Goal: Information Seeking & Learning: Learn about a topic

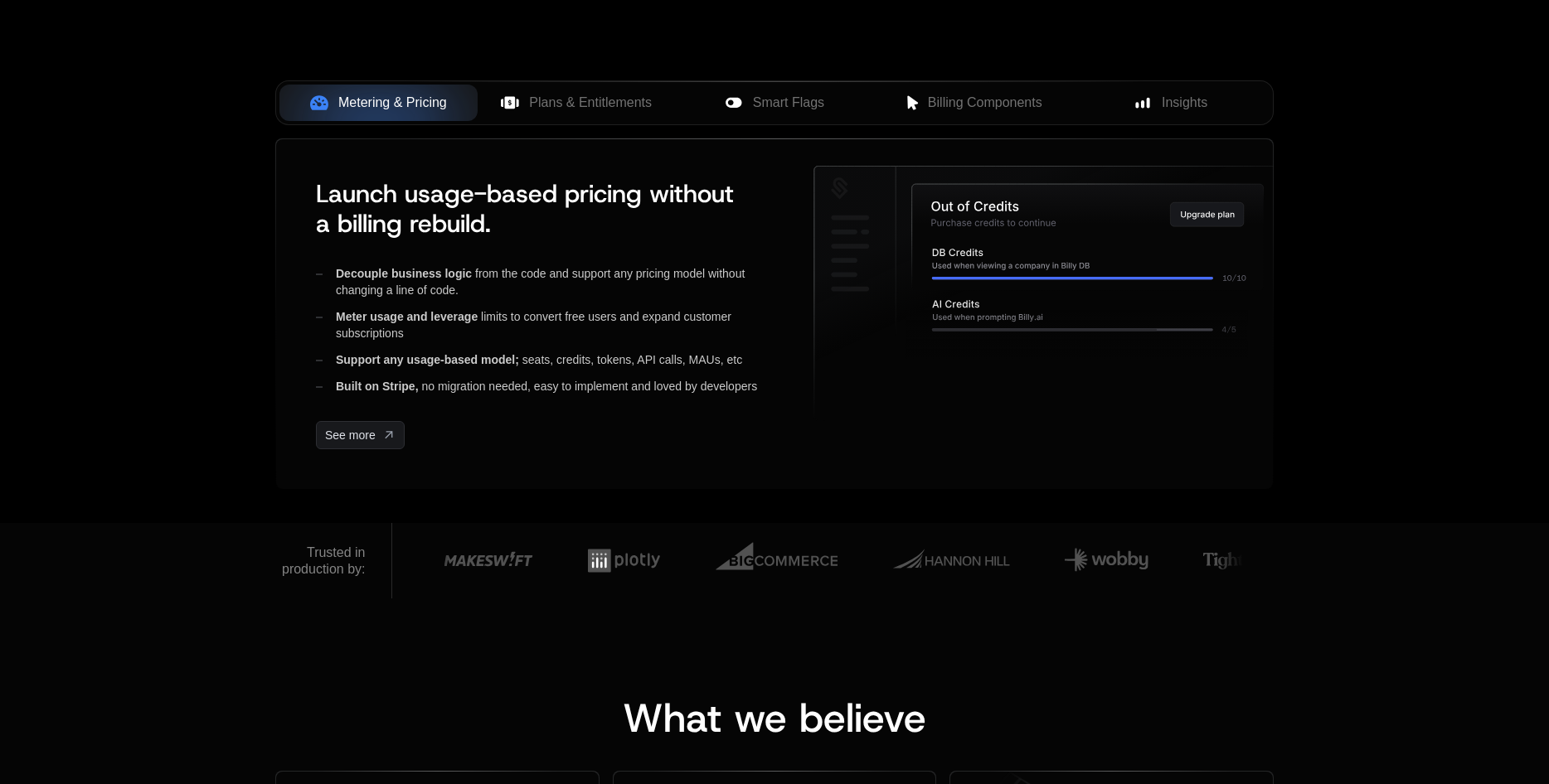
scroll to position [497, 0]
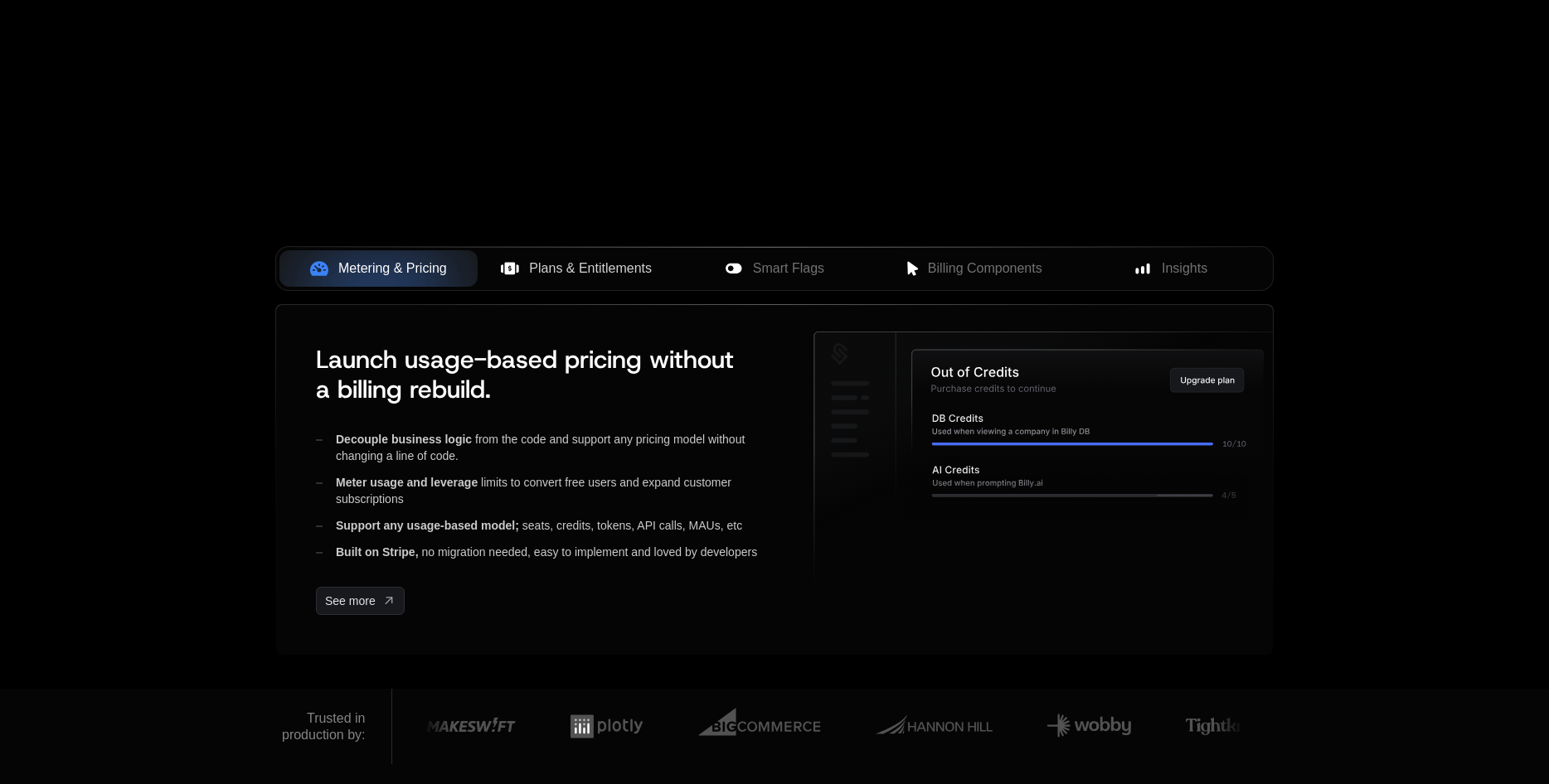
click at [590, 270] on span "Plans & Entitlements" at bounding box center [590, 269] width 122 height 20
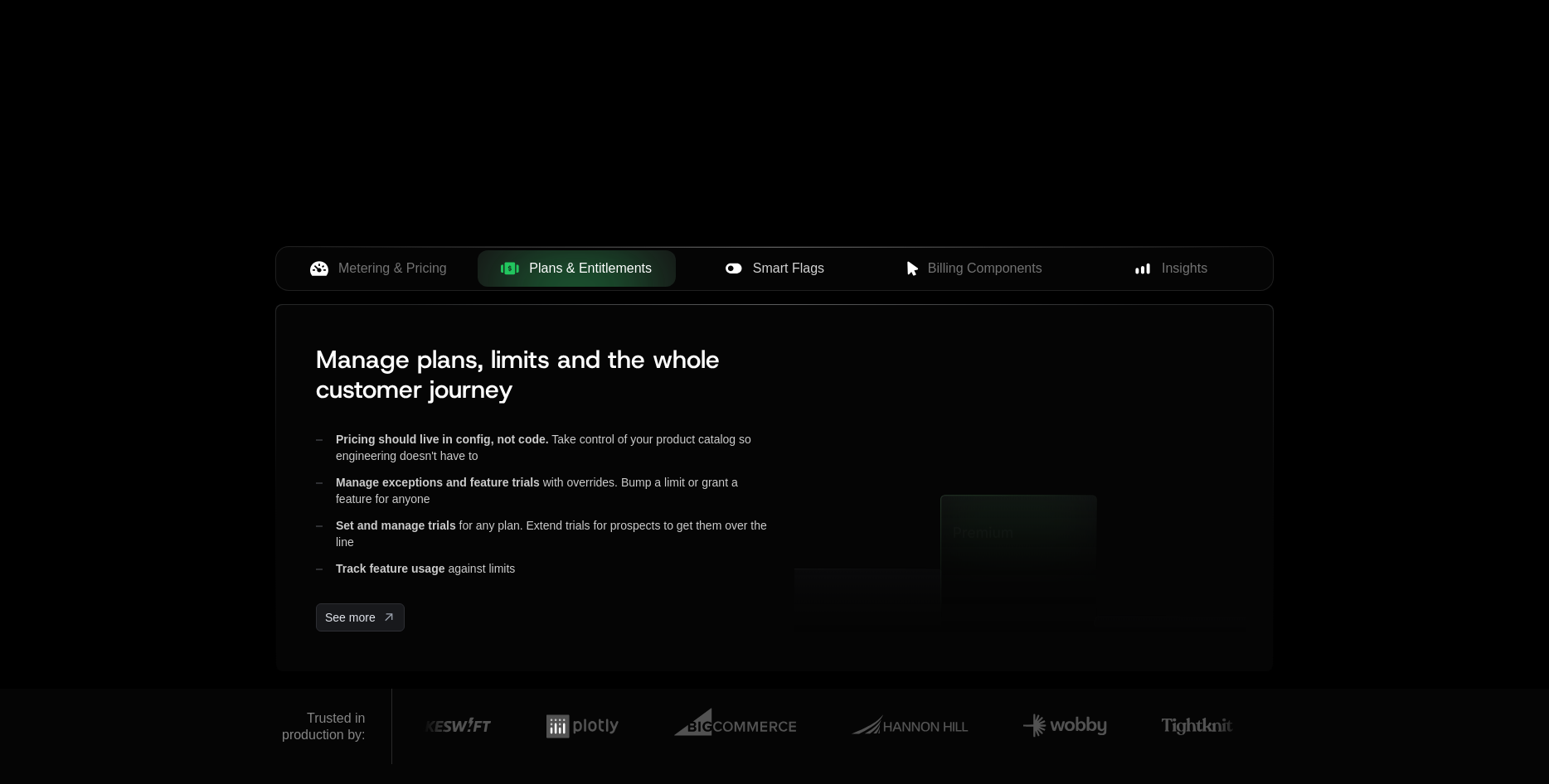
click at [806, 286] on button "Smart Flags" at bounding box center [774, 268] width 198 height 36
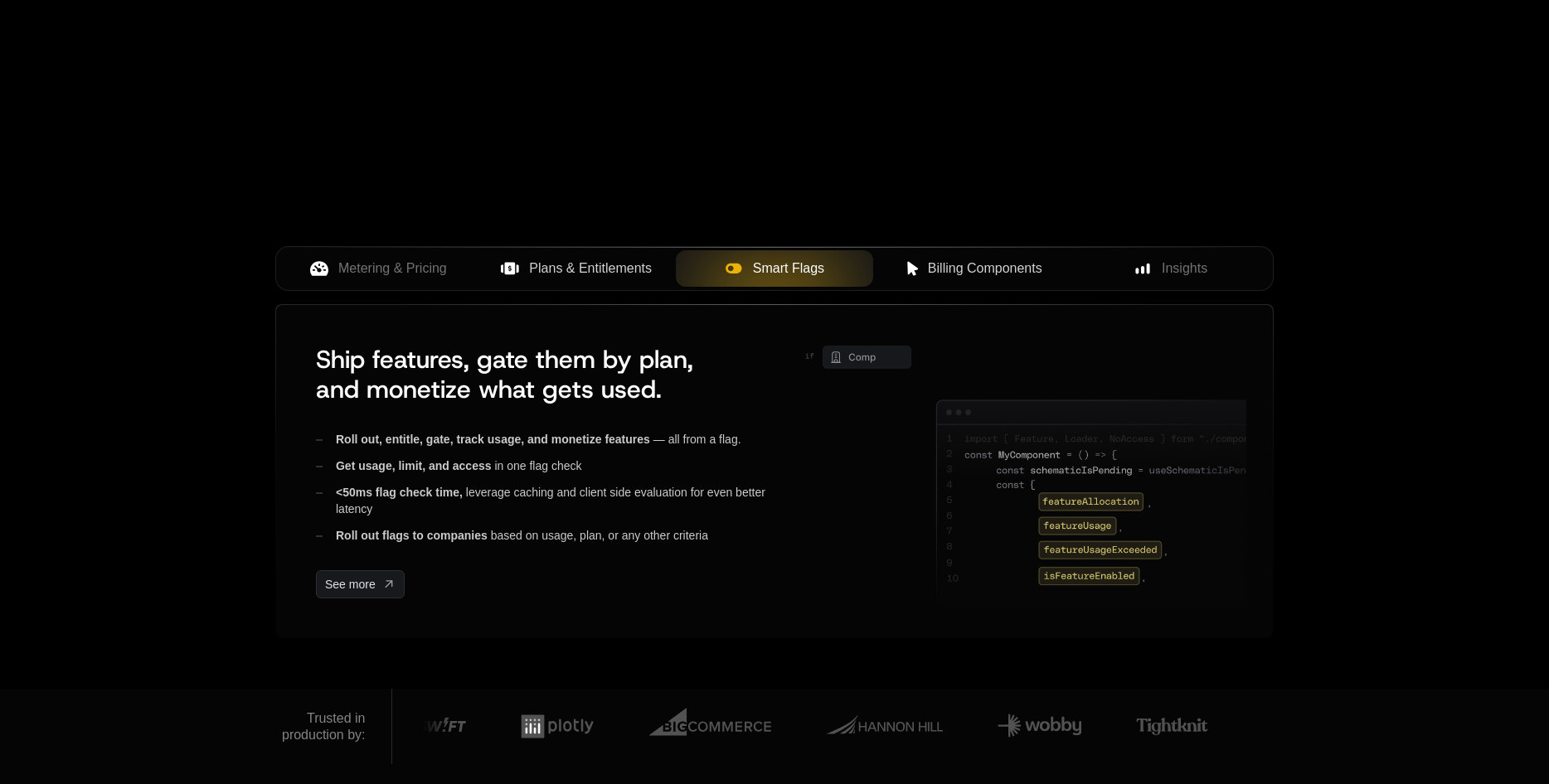
click at [982, 283] on button "Billing Components" at bounding box center [972, 268] width 198 height 36
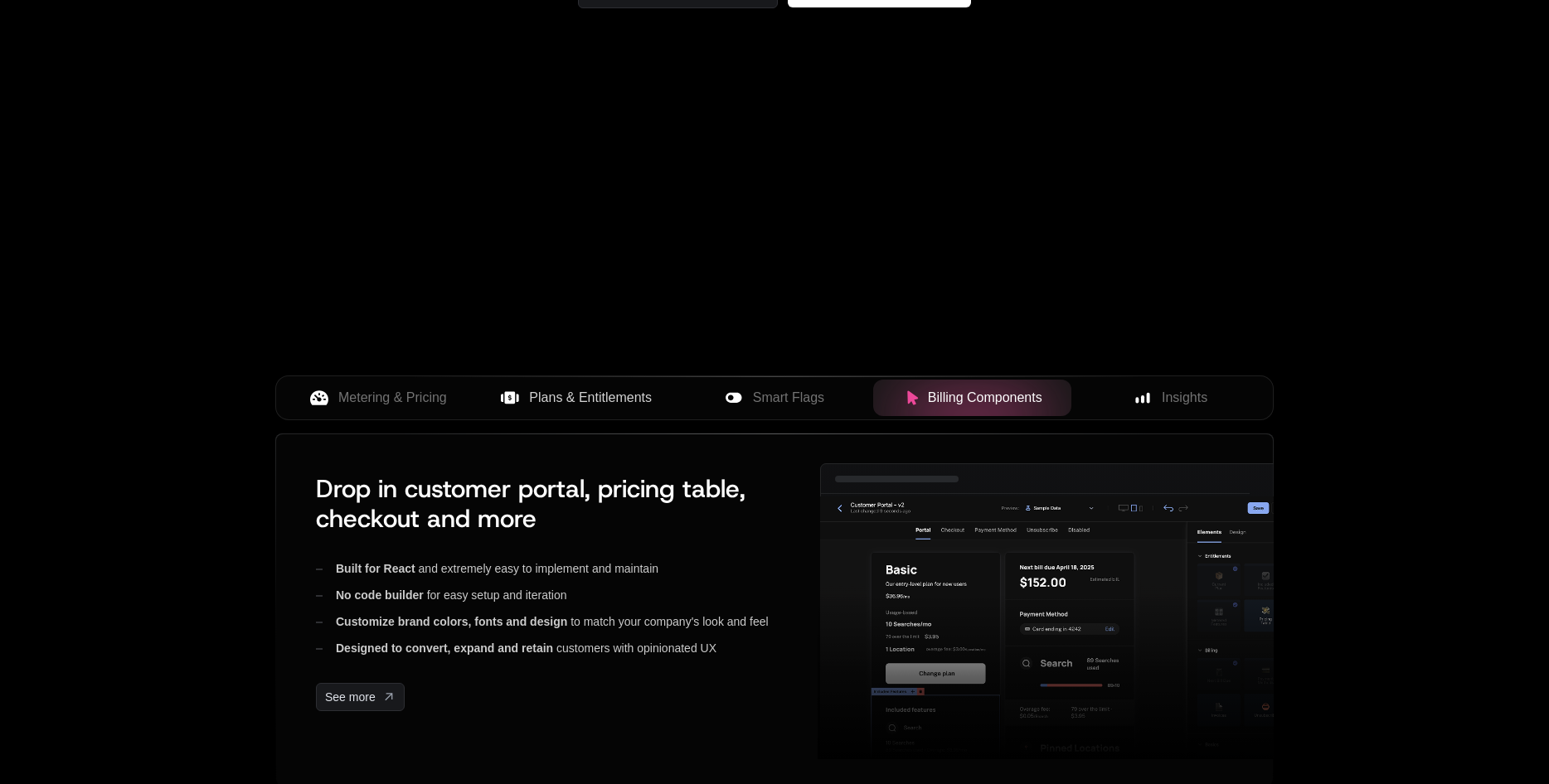
scroll to position [166, 0]
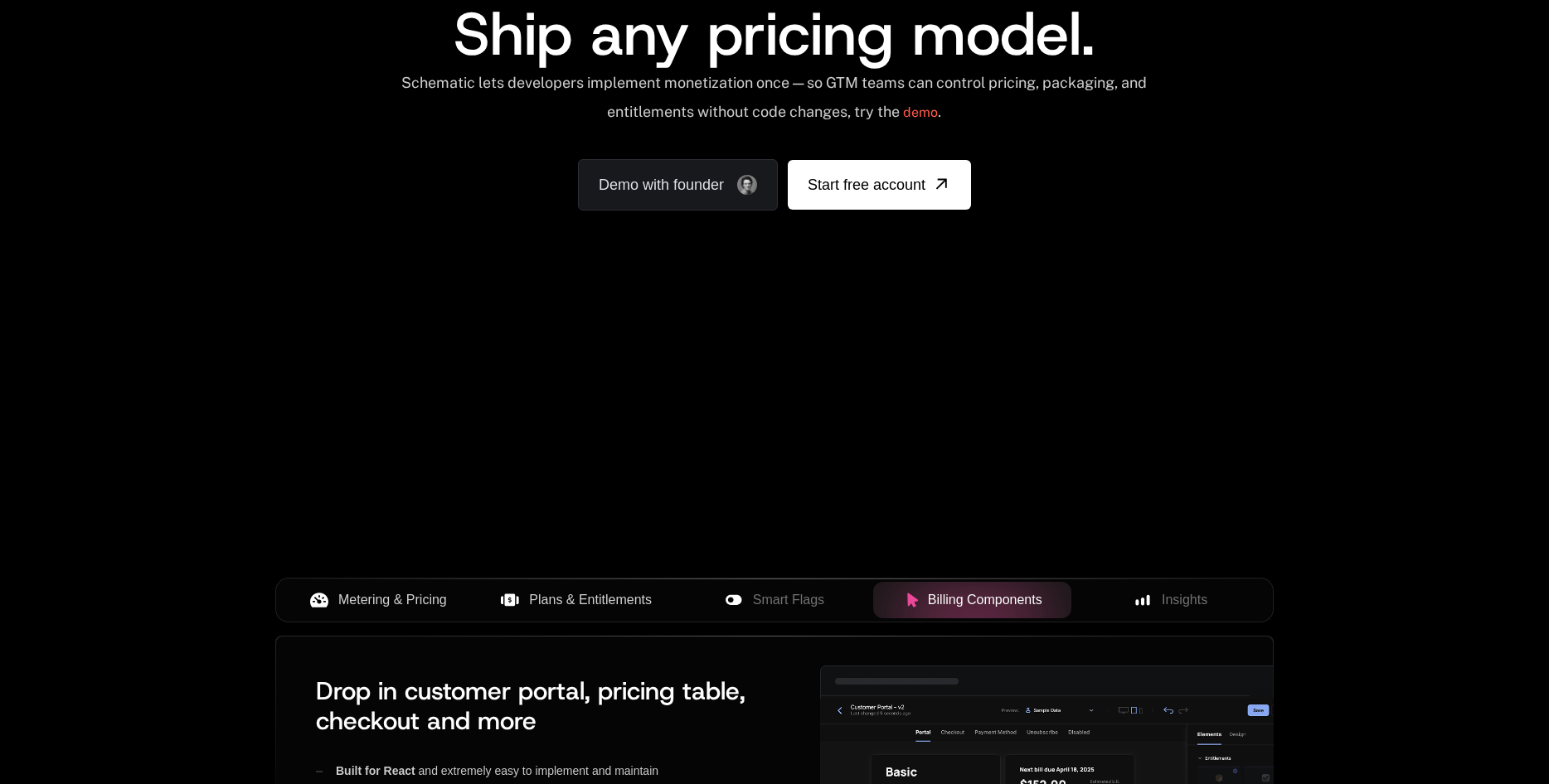
click at [344, 592] on span "Metering & Pricing" at bounding box center [392, 600] width 109 height 20
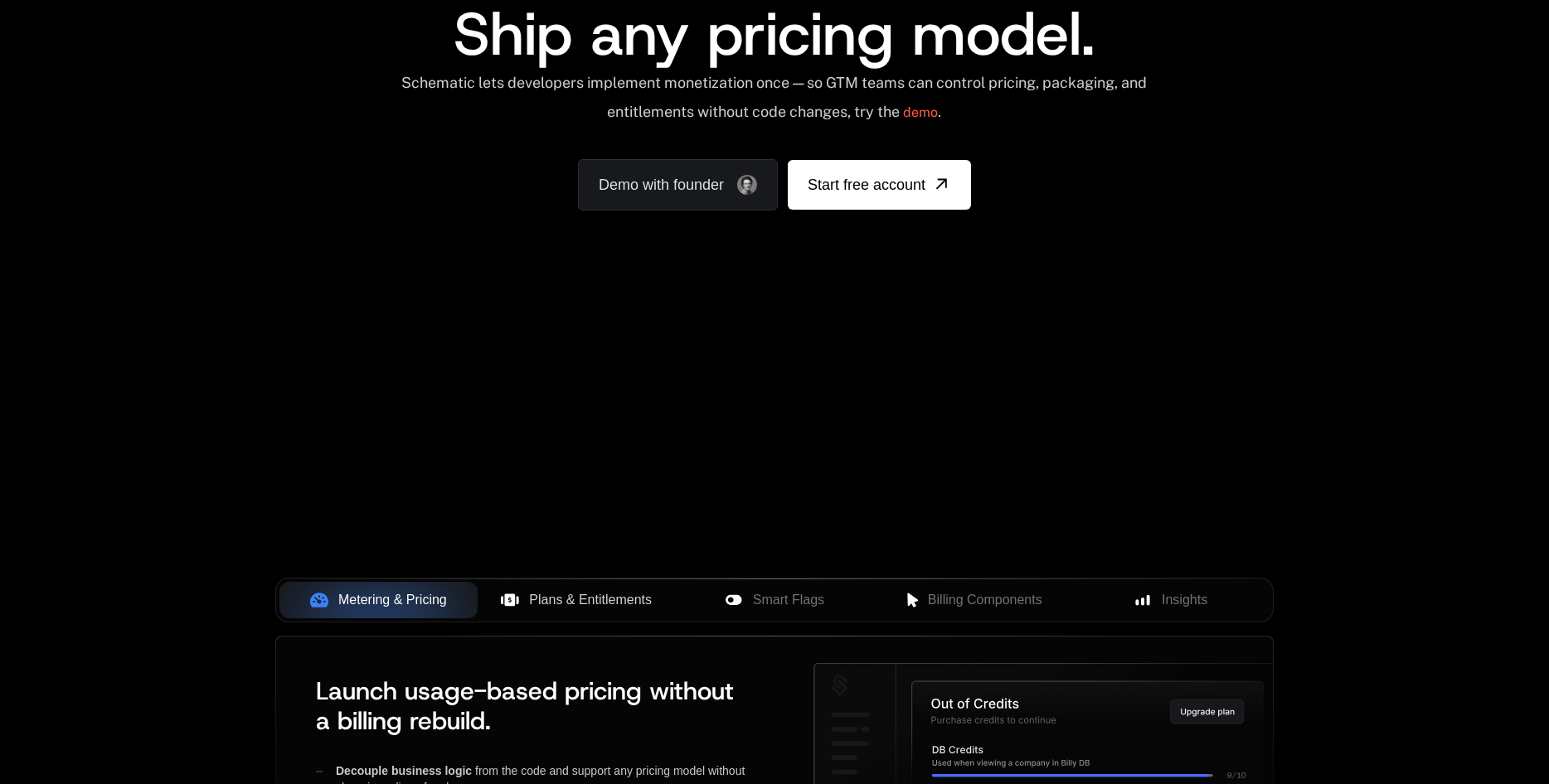
click at [597, 603] on span "Plans & Entitlements" at bounding box center [590, 600] width 122 height 20
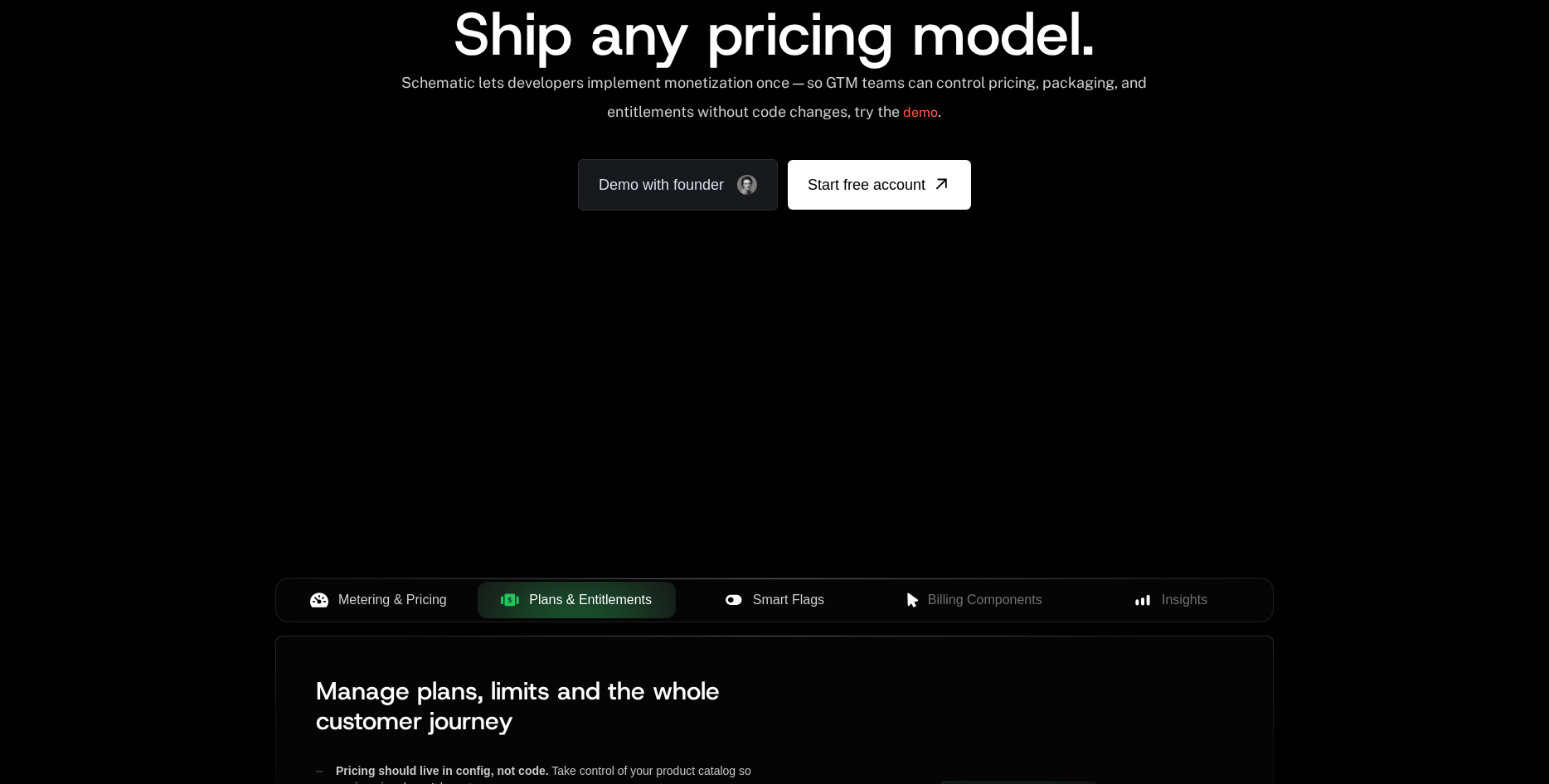
click at [802, 590] on span "Smart Flags" at bounding box center [788, 600] width 72 height 20
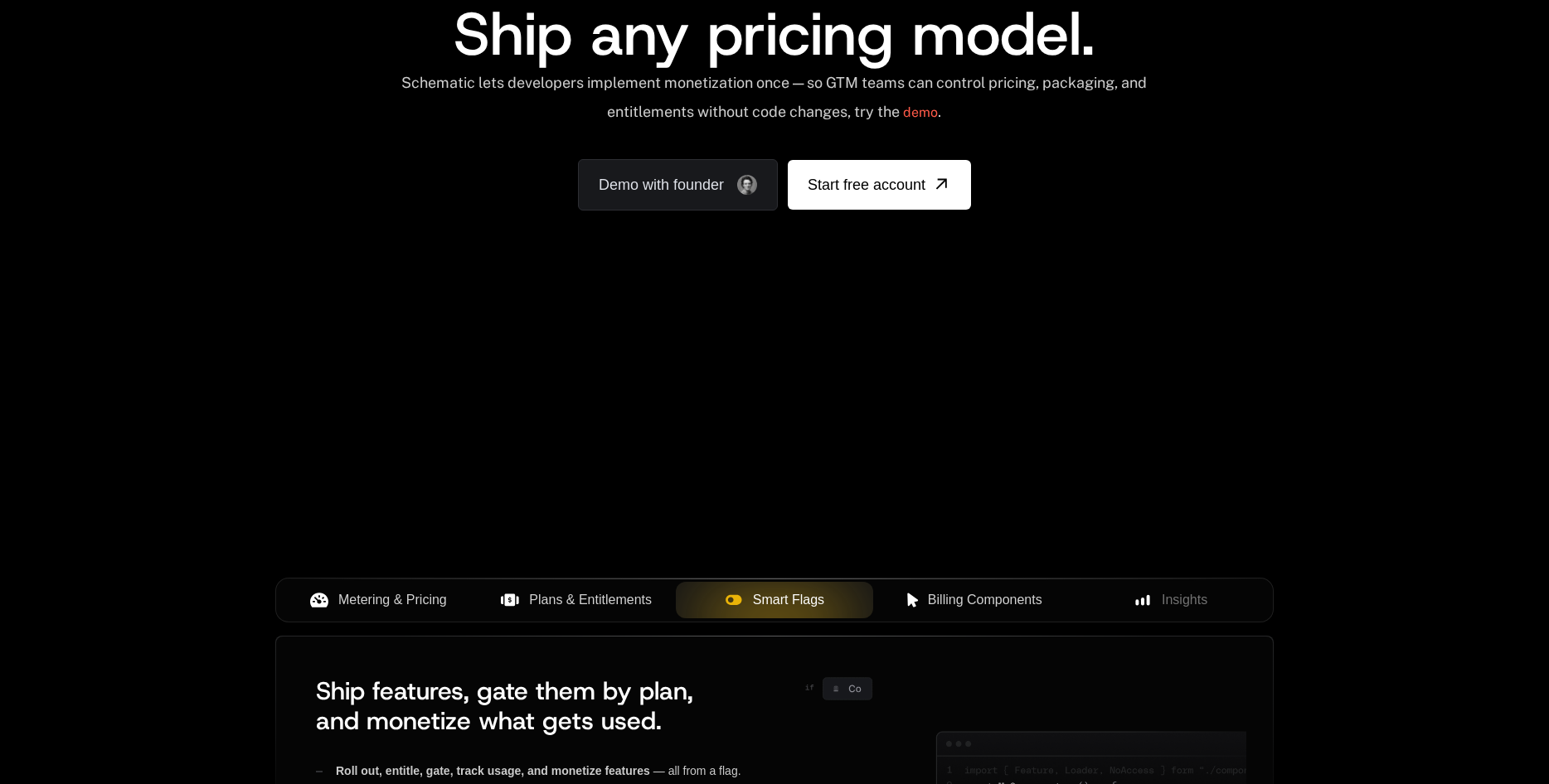
click at [990, 598] on span "Billing Components" at bounding box center [985, 600] width 114 height 20
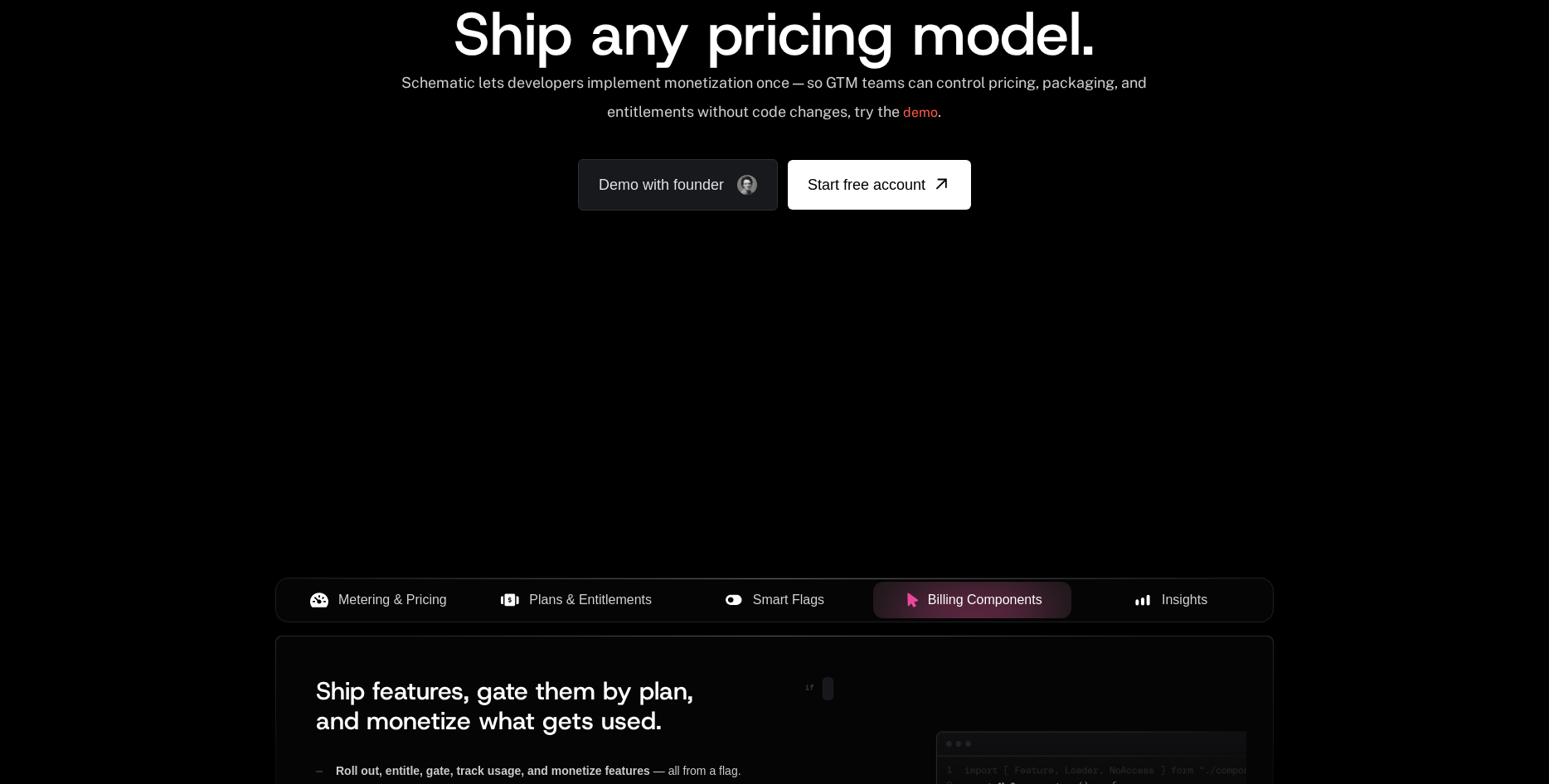
click at [1211, 603] on div "Insights" at bounding box center [1169, 600] width 171 height 20
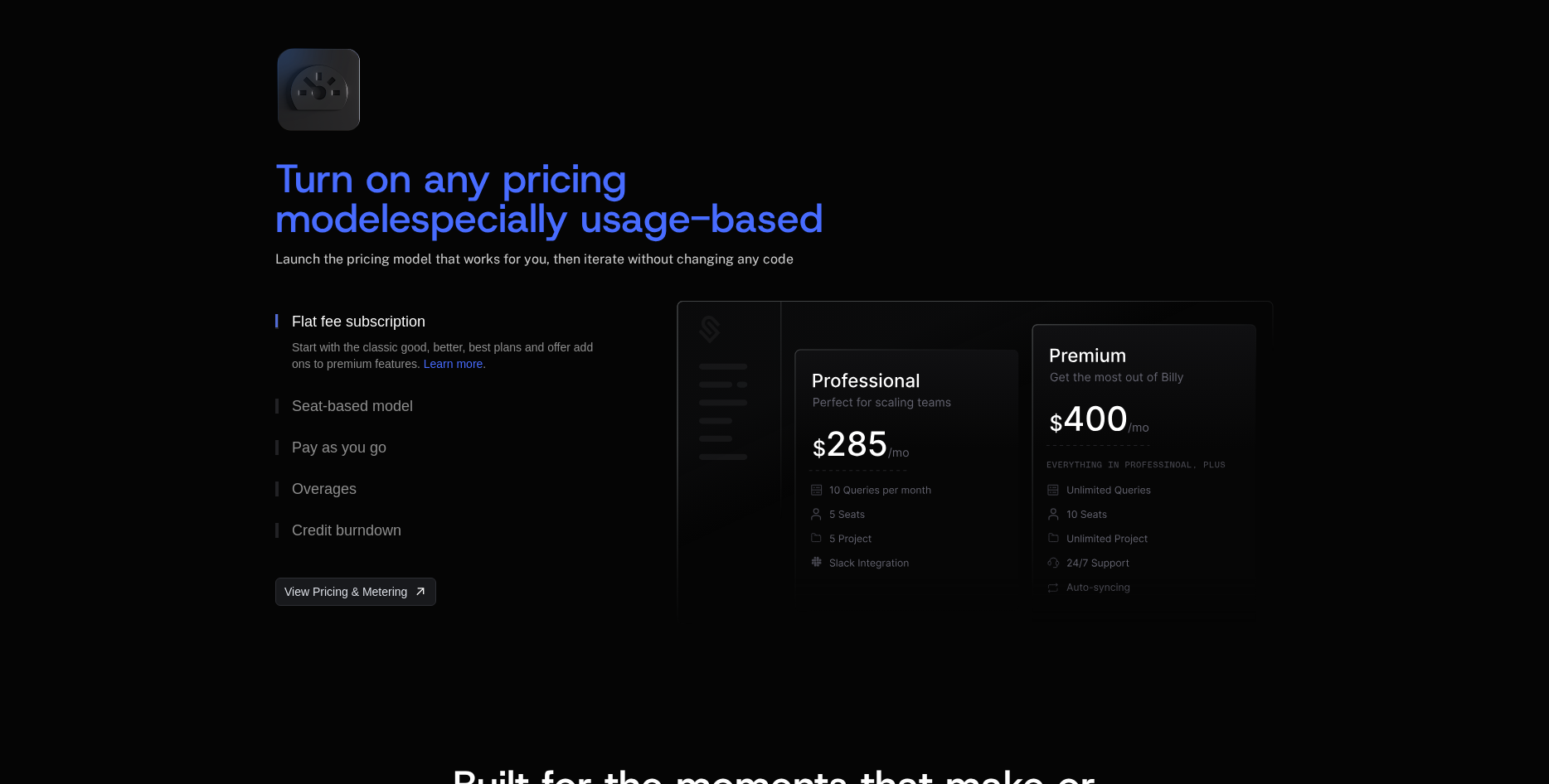
scroll to position [2404, 0]
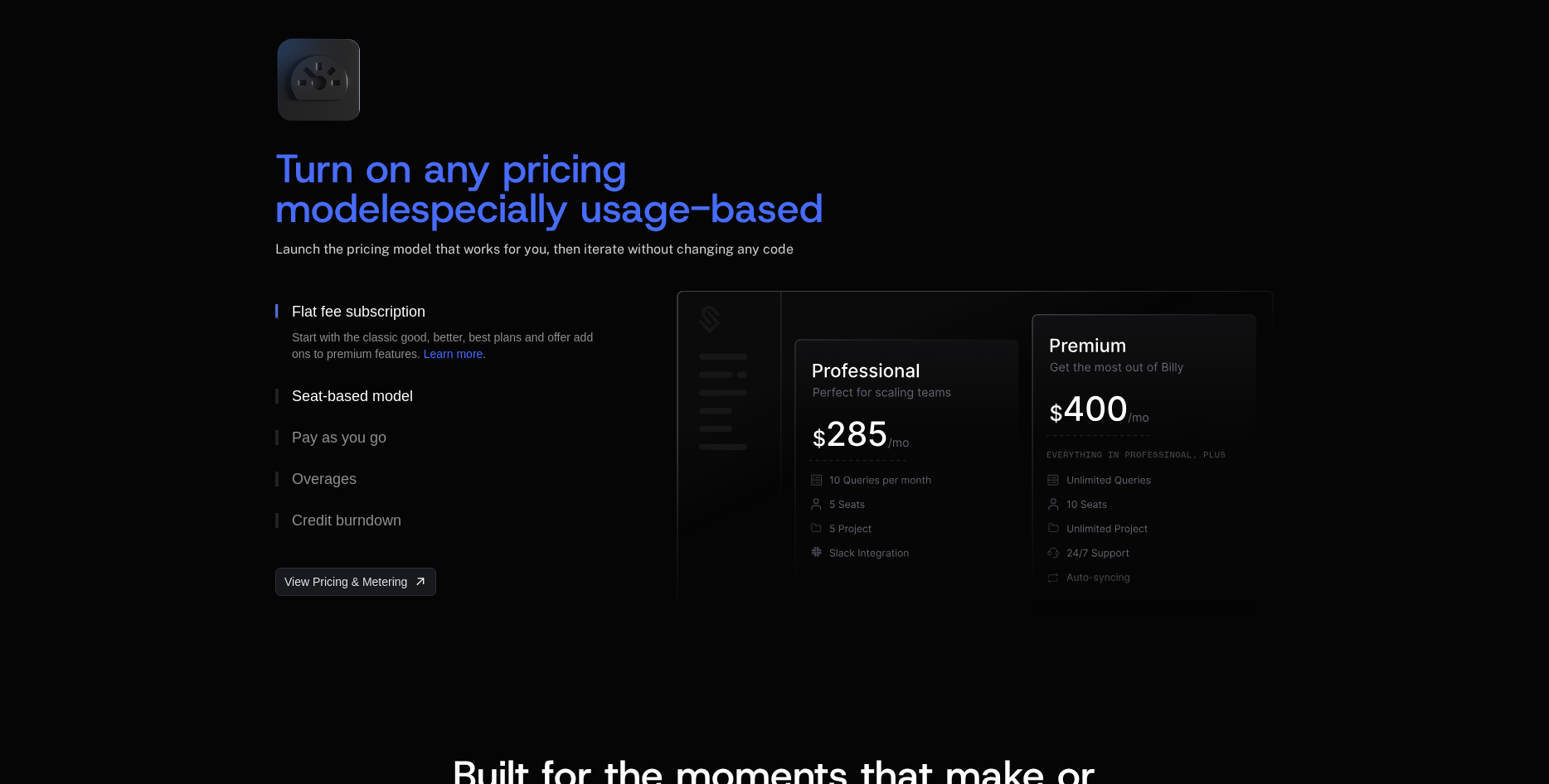
click at [352, 402] on div "Seat-based model" at bounding box center [352, 396] width 121 height 14
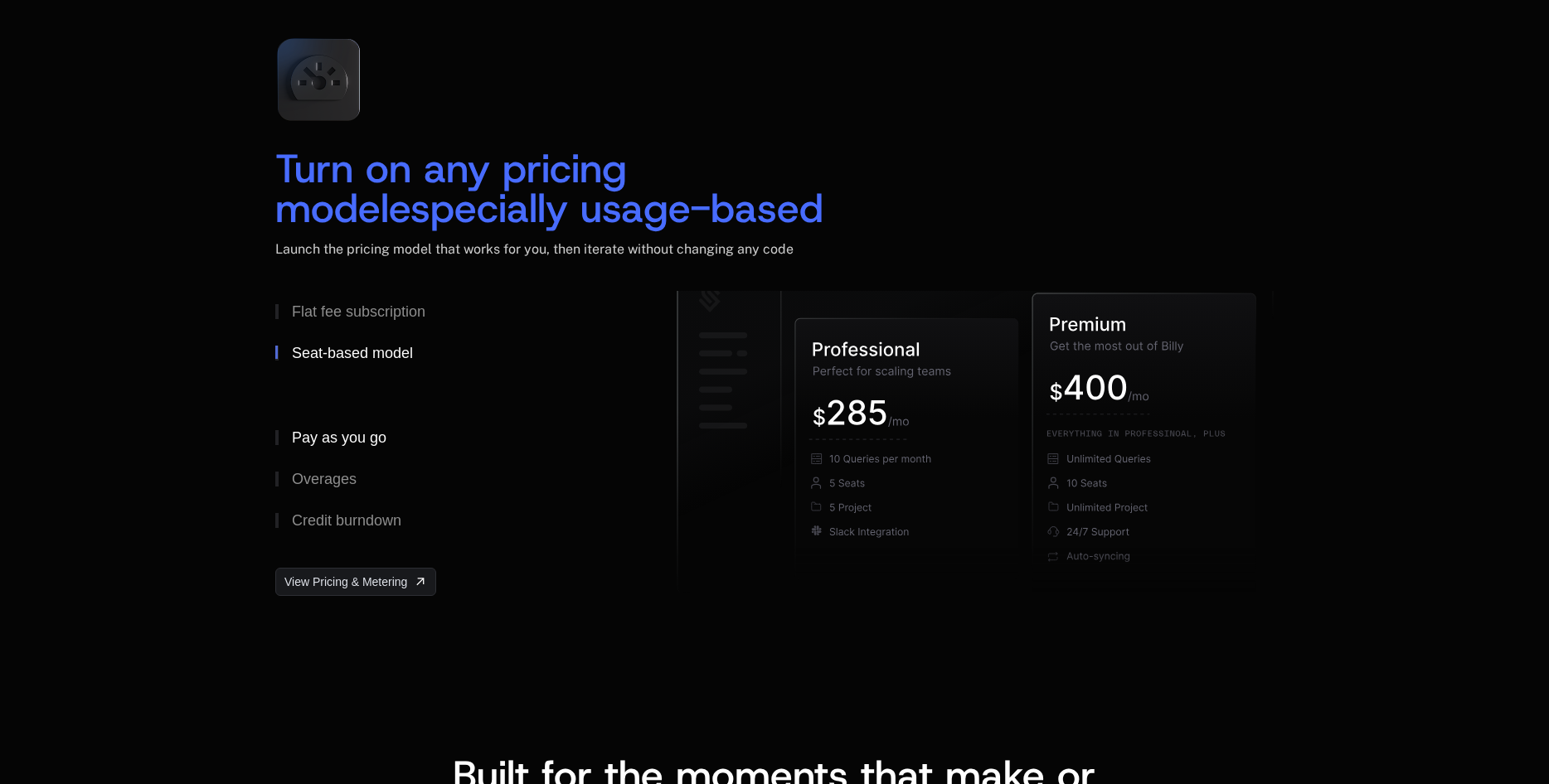
click at [346, 432] on div "Pay as you go" at bounding box center [339, 437] width 94 height 14
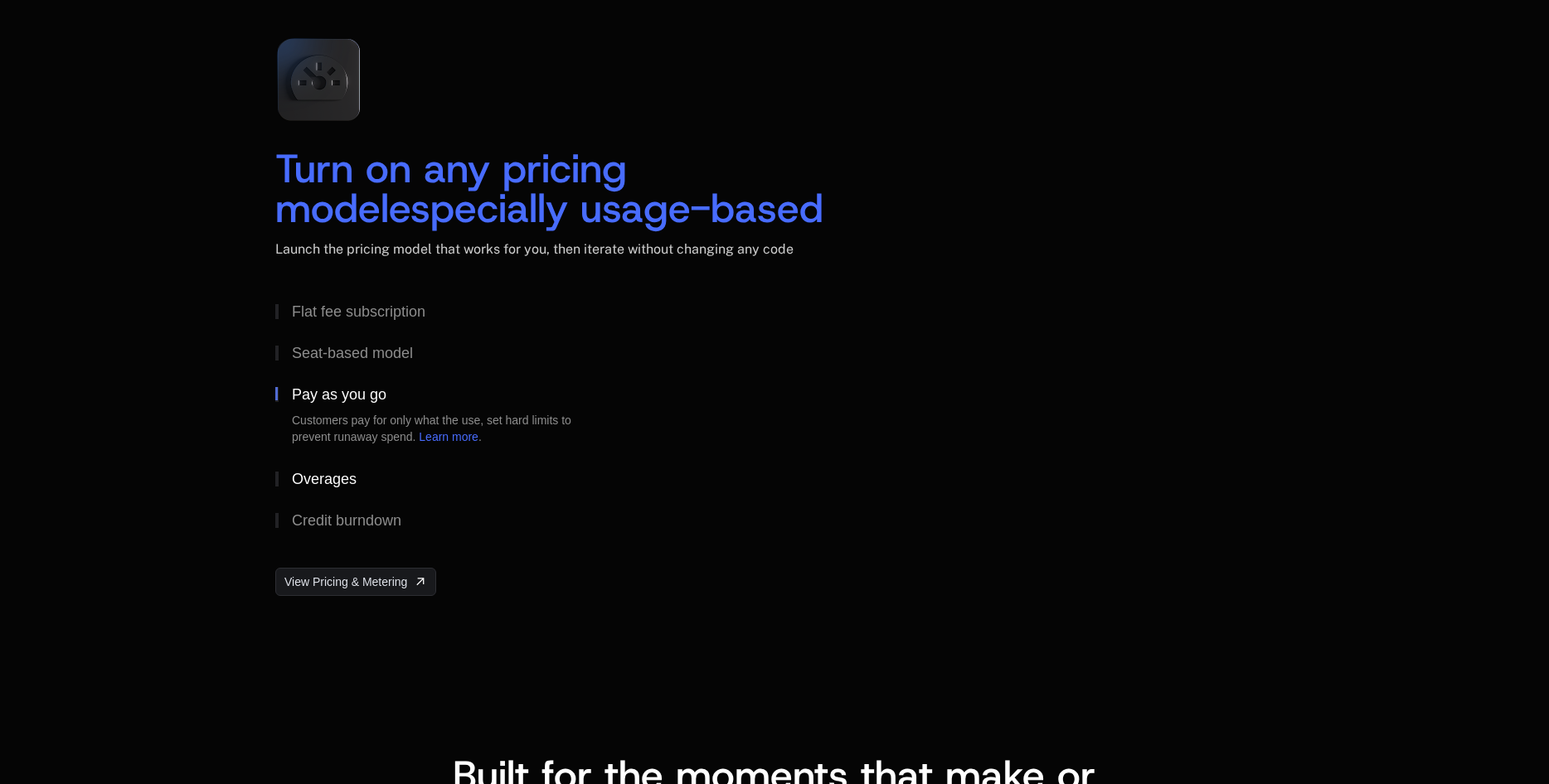
click at [342, 480] on div "Overages" at bounding box center [323, 479] width 64 height 14
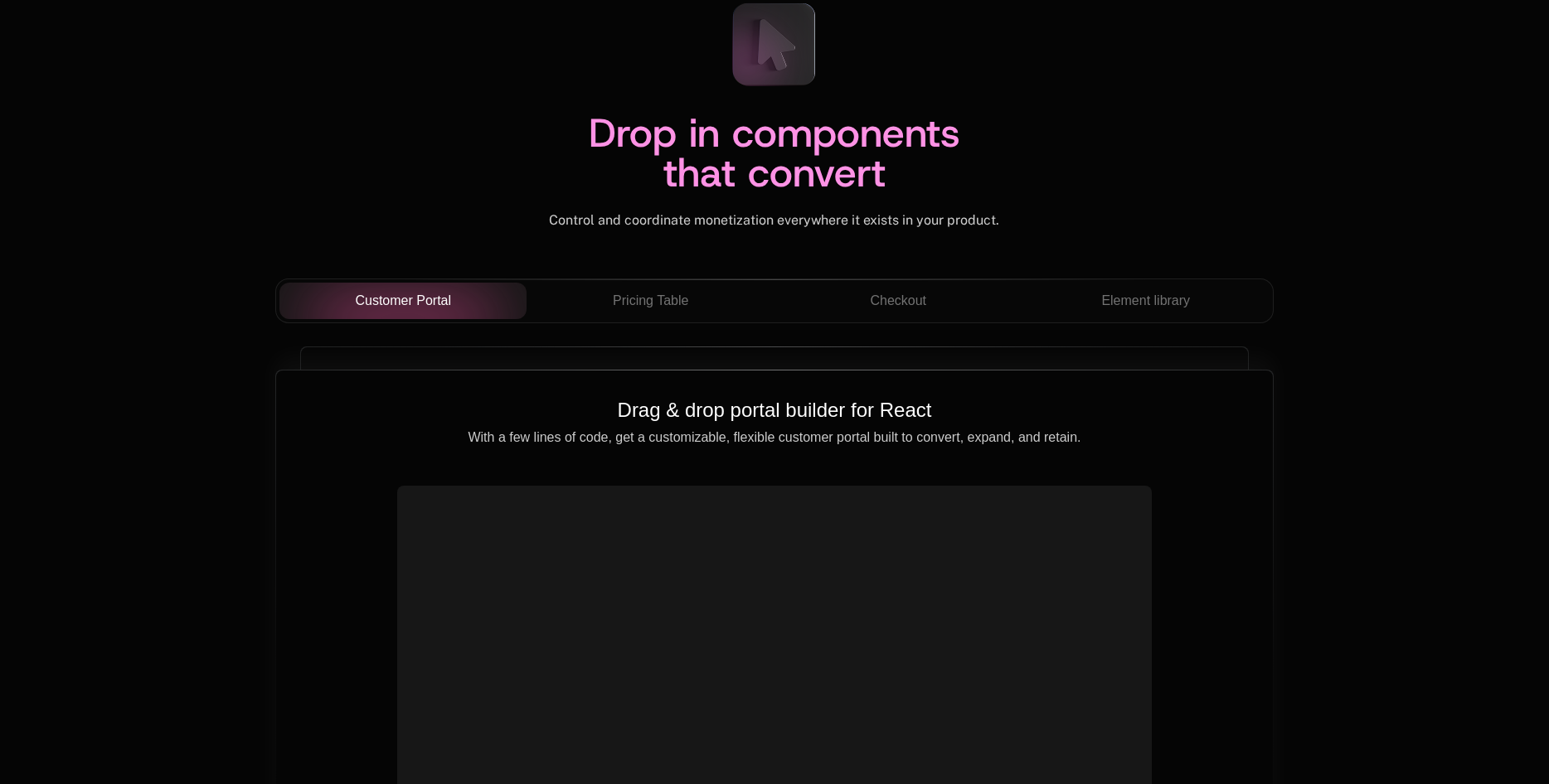
scroll to position [5801, 0]
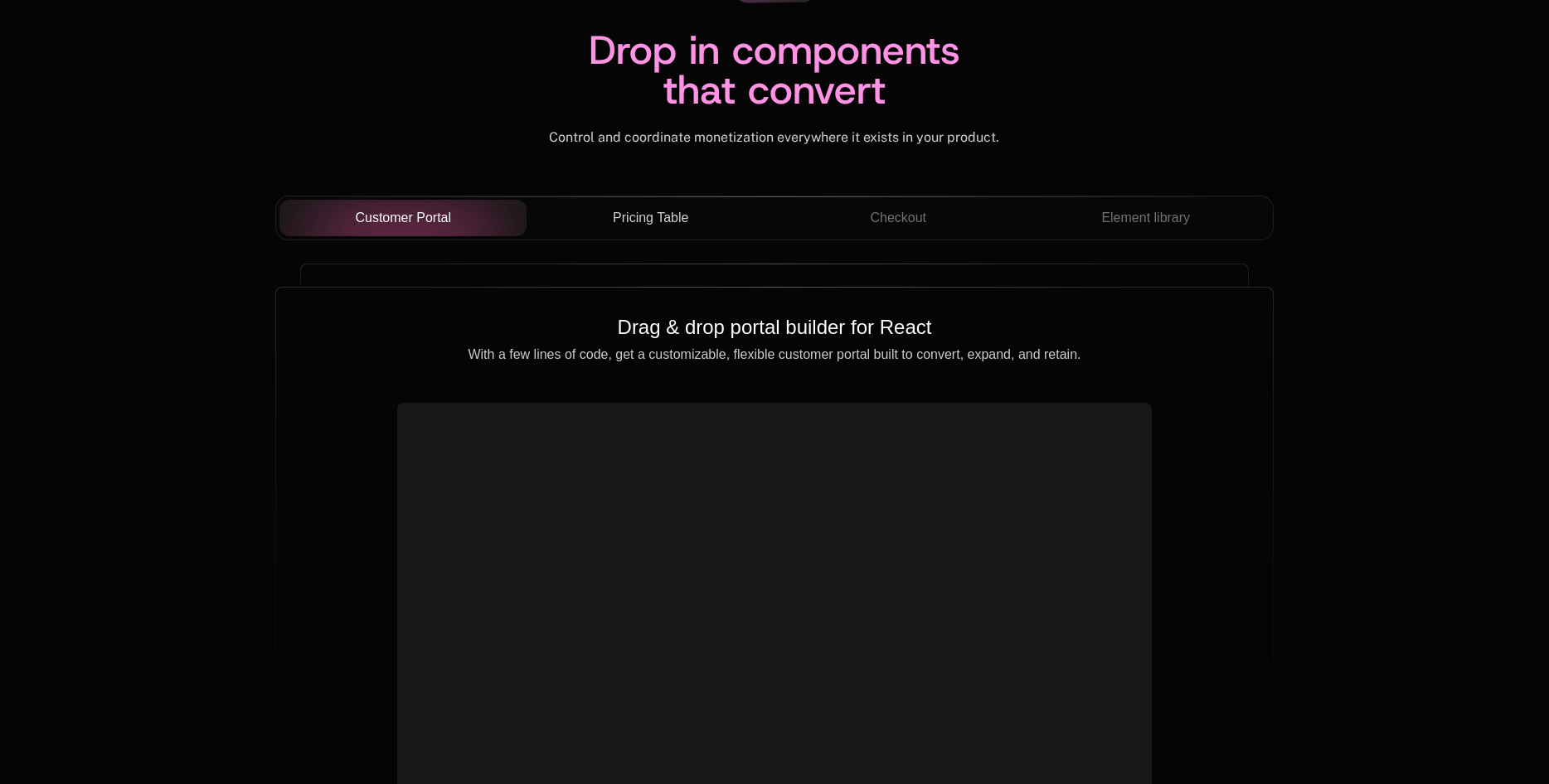
click at [638, 232] on button "Pricing Table" at bounding box center [650, 218] width 248 height 36
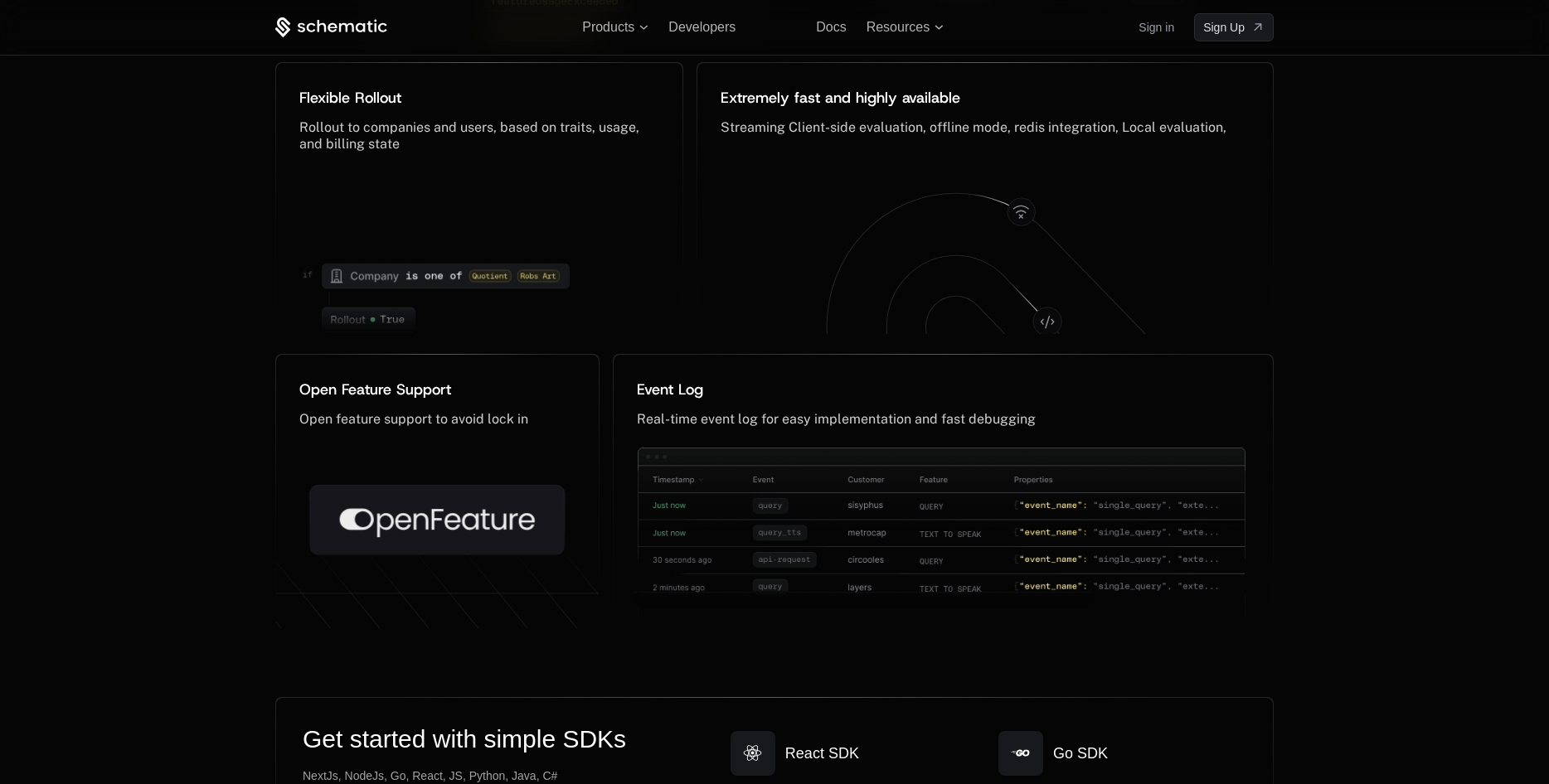
scroll to position [8271, 0]
